Goal: Task Accomplishment & Management: Use online tool/utility

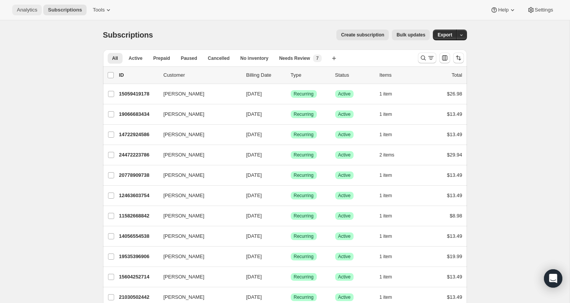
click at [33, 11] on span "Analytics" at bounding box center [27, 10] width 20 height 6
click at [99, 12] on span "Tools" at bounding box center [99, 10] width 12 height 6
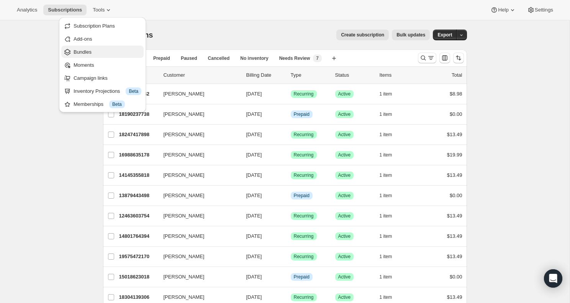
click at [92, 48] on button "Bundles" at bounding box center [102, 52] width 82 height 12
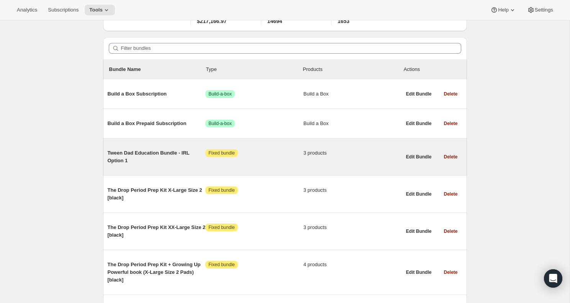
scroll to position [53, 0]
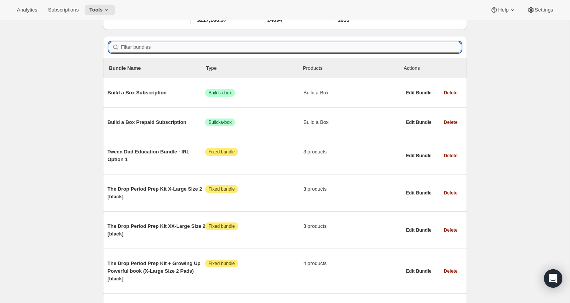
click at [198, 51] on input "Filter bundles" at bounding box center [291, 47] width 340 height 11
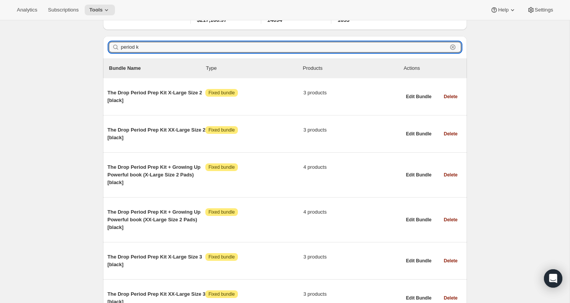
scroll to position [20, 0]
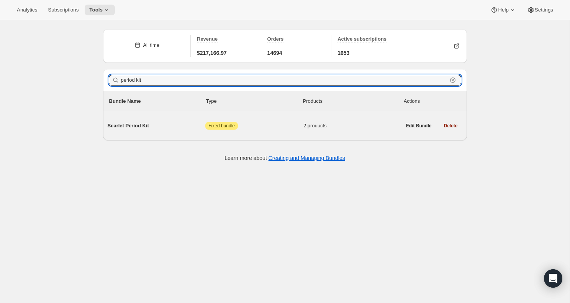
type input "period kit"
click at [144, 127] on span "Scarlet Period Kit" at bounding box center [157, 126] width 98 height 8
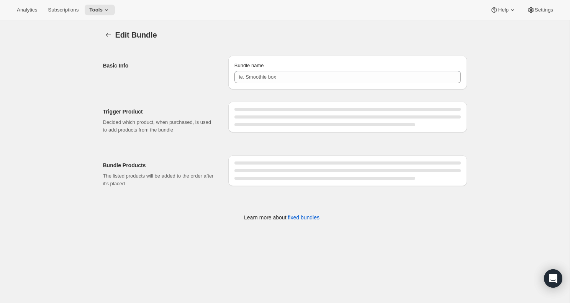
type input "Scarlet Period Kit"
